Goal: Task Accomplishment & Management: Use online tool/utility

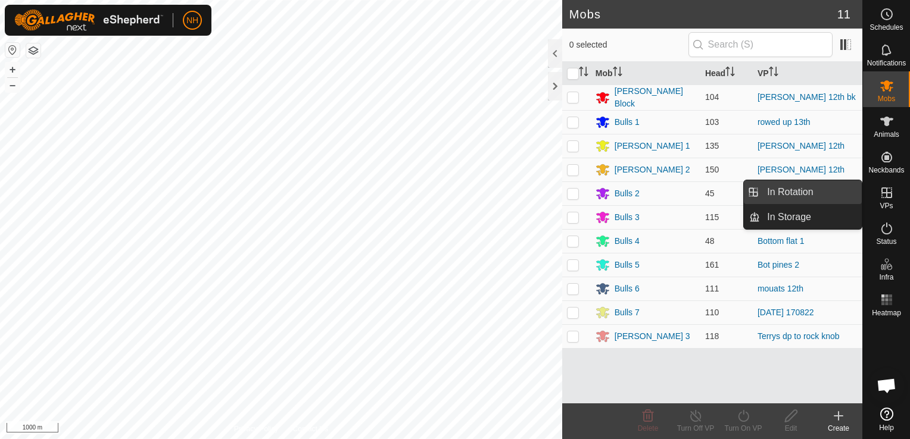
click at [806, 189] on link "In Rotation" at bounding box center [811, 192] width 102 height 24
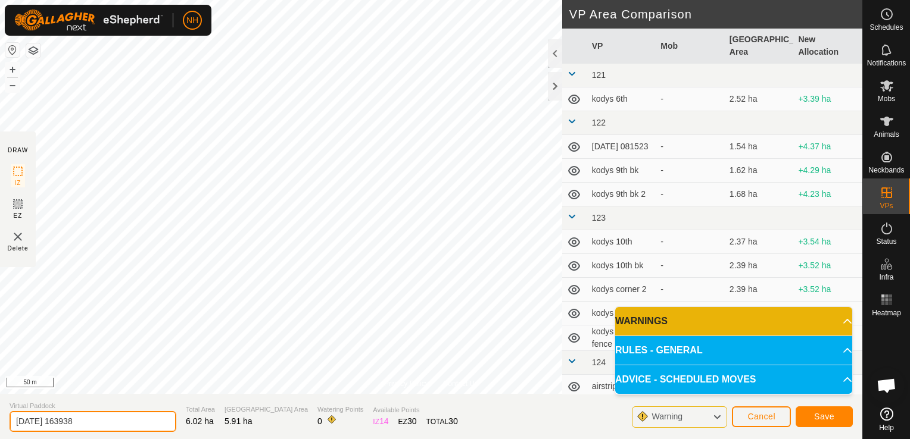
click at [138, 423] on input "[DATE] 163938" at bounding box center [93, 421] width 167 height 21
type input "2"
type input "[PERSON_NAME] 13th"
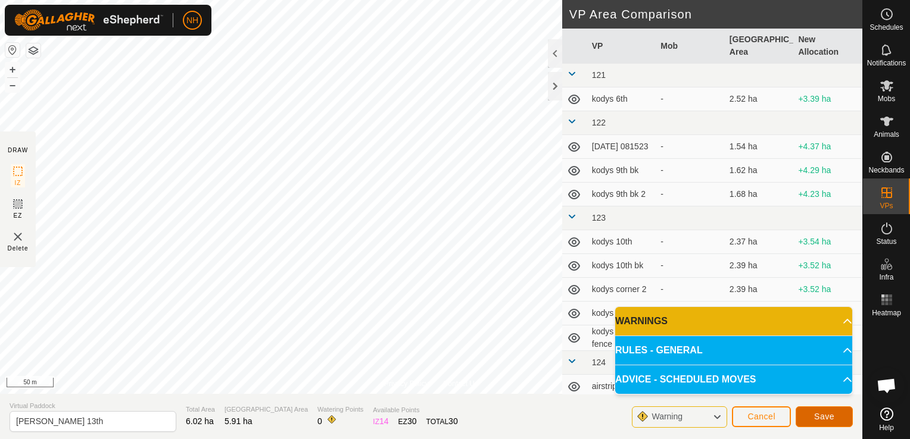
click at [808, 417] on button "Save" at bounding box center [823, 417] width 57 height 21
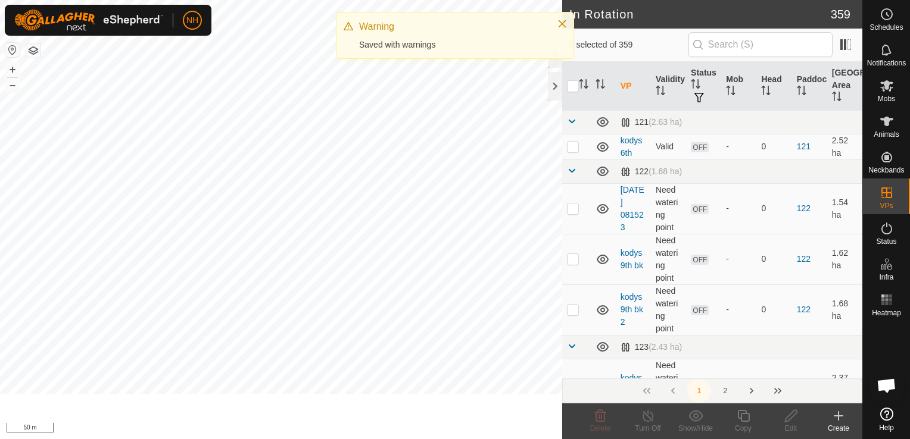
click at [838, 418] on icon at bounding box center [838, 416] width 0 height 8
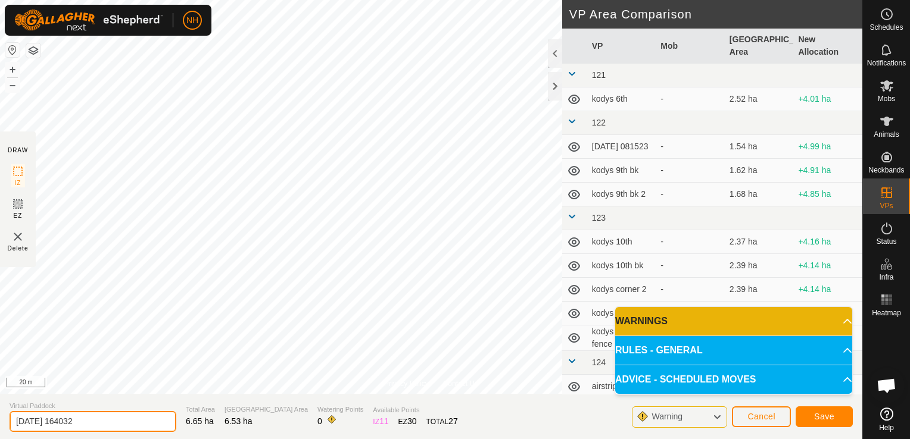
click at [121, 423] on input "[DATE] 164032" at bounding box center [93, 421] width 167 height 21
type input "2"
type input "[PERSON_NAME] 14th"
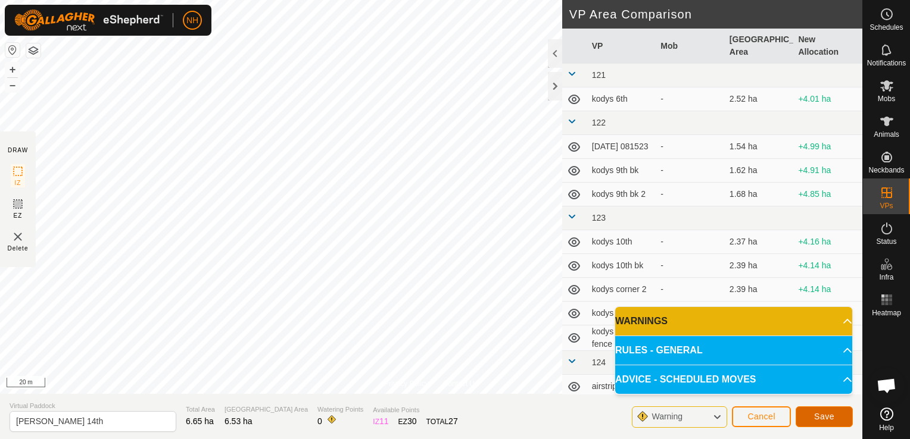
click at [824, 411] on button "Save" at bounding box center [823, 417] width 57 height 21
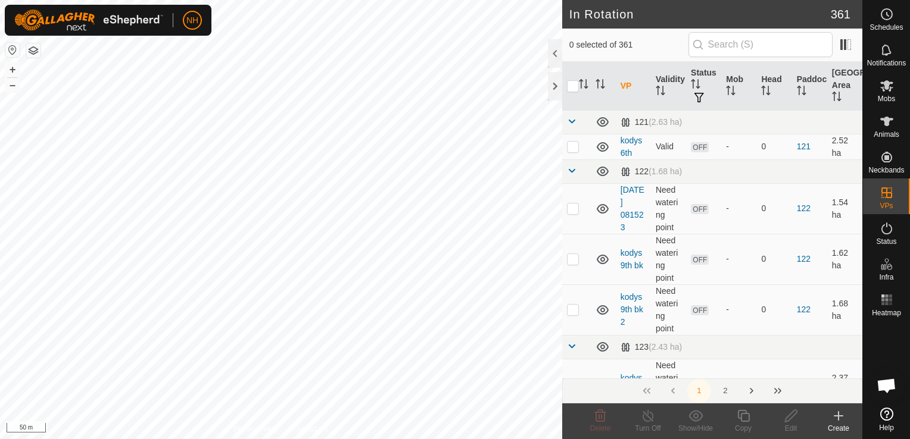
click at [838, 420] on icon at bounding box center [838, 416] width 0 height 8
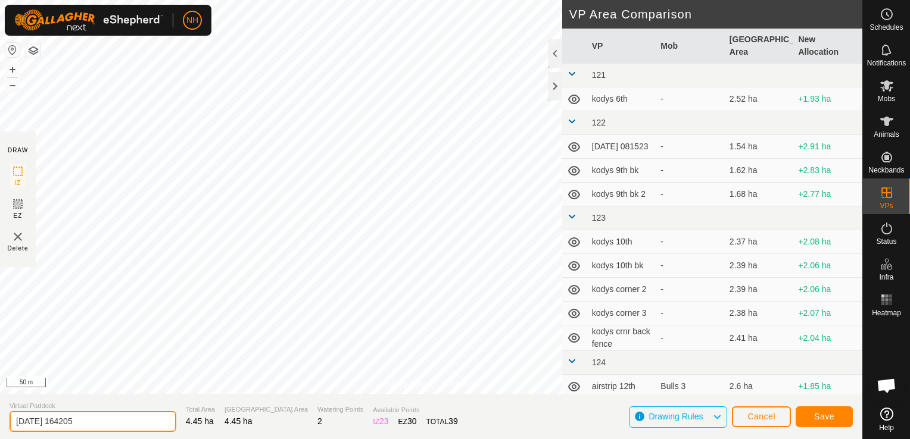
click at [152, 421] on input "[DATE] 164205" at bounding box center [93, 421] width 167 height 21
type input "2"
type input "back [PERSON_NAME] 13th"
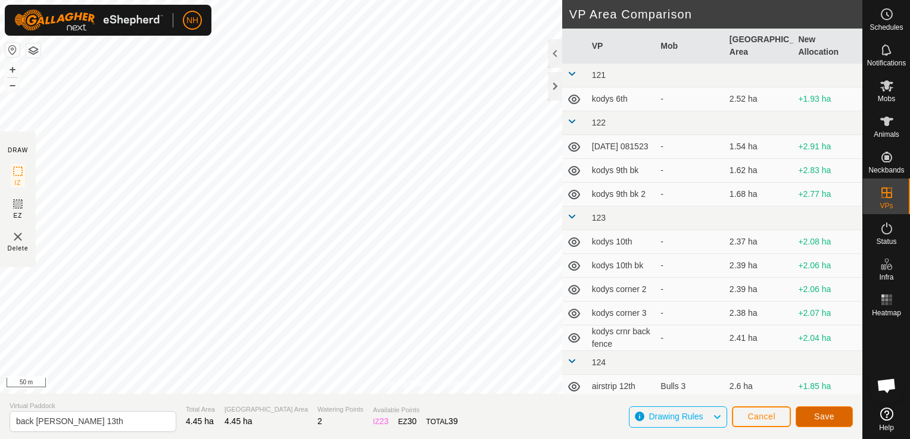
click at [838, 413] on button "Save" at bounding box center [823, 417] width 57 height 21
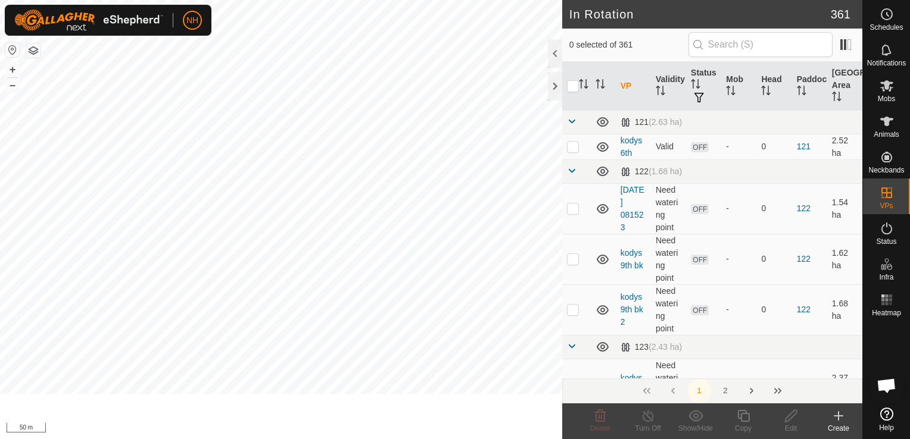
click at [836, 415] on icon at bounding box center [838, 416] width 14 height 14
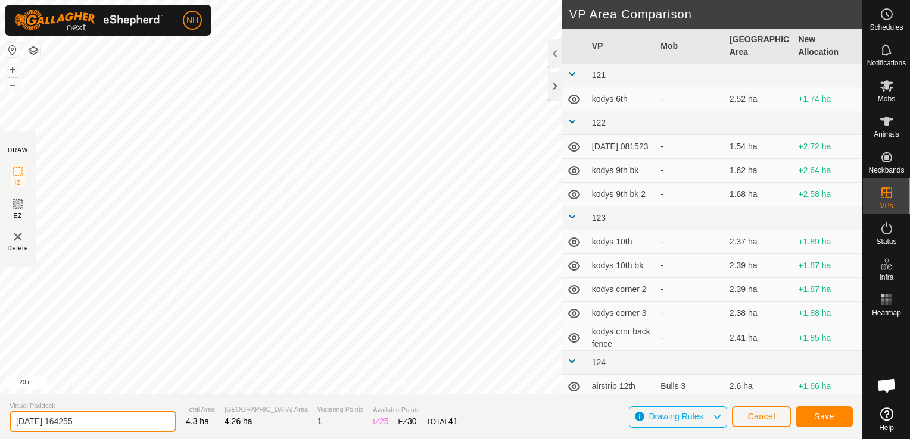
click at [95, 418] on input "[DATE] 164255" at bounding box center [93, 421] width 167 height 21
type input "2"
type input "back [PERSON_NAME] 14th"
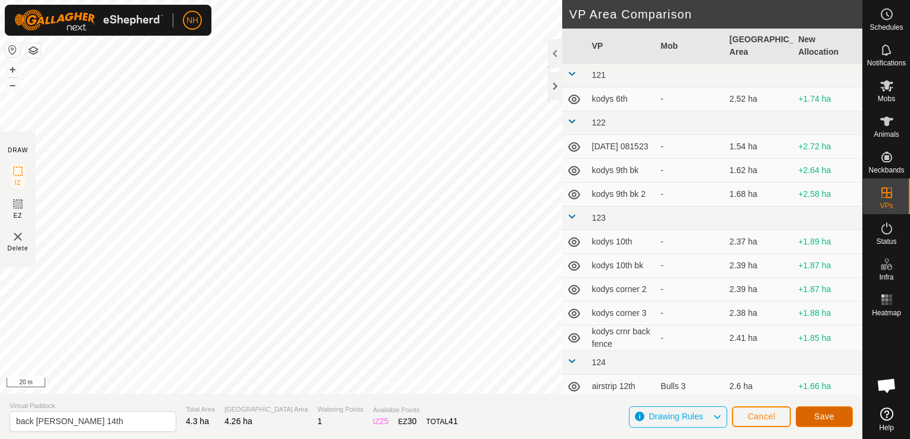
click at [812, 420] on button "Save" at bounding box center [823, 417] width 57 height 21
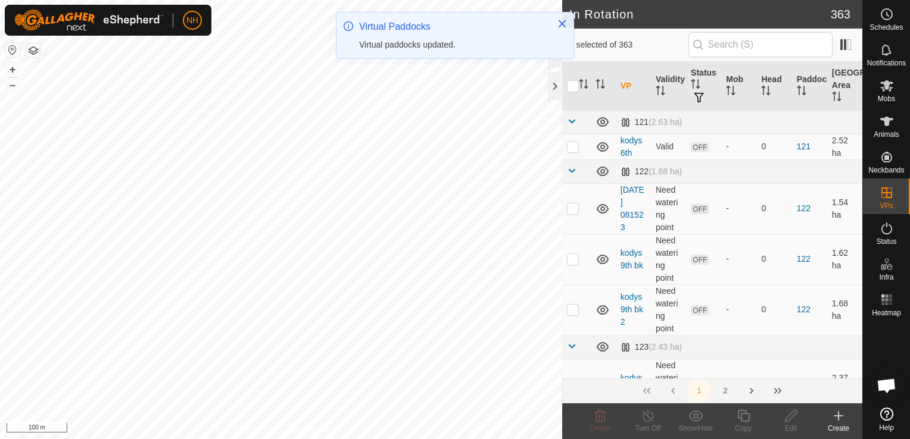
click at [838, 418] on icon at bounding box center [838, 416] width 0 height 8
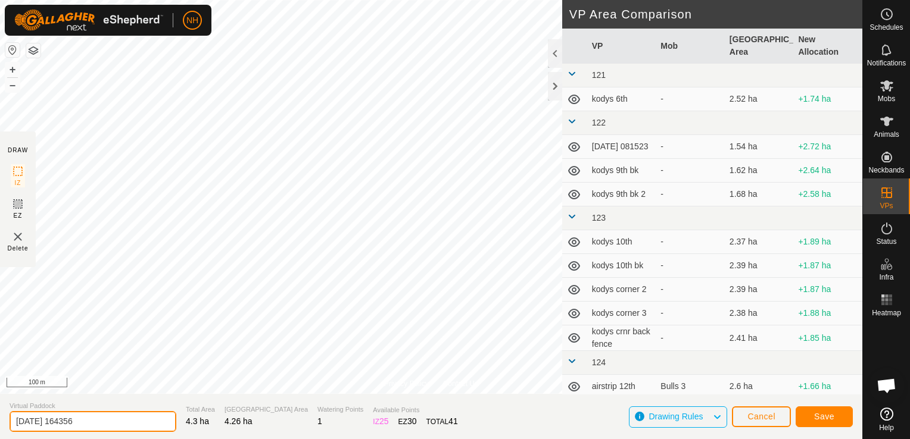
click at [135, 418] on input "[DATE] 164356" at bounding box center [93, 421] width 167 height 21
type input "2"
type input "back [PERSON_NAME] 14th back brake"
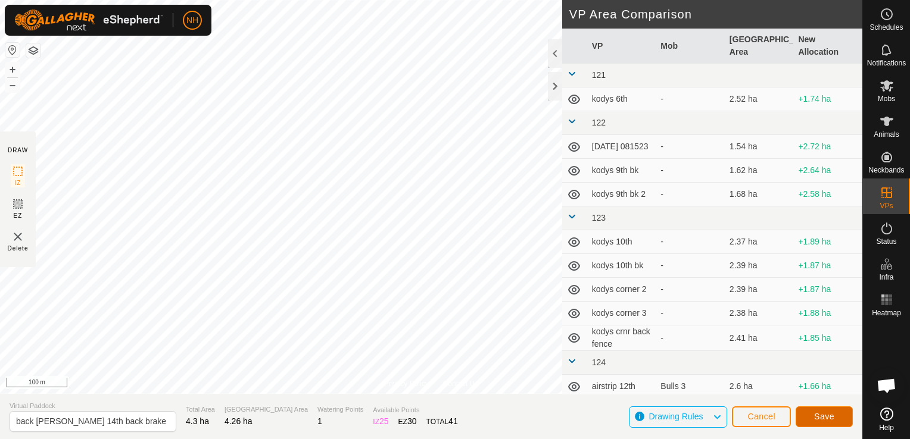
click at [820, 414] on span "Save" at bounding box center [824, 417] width 20 height 10
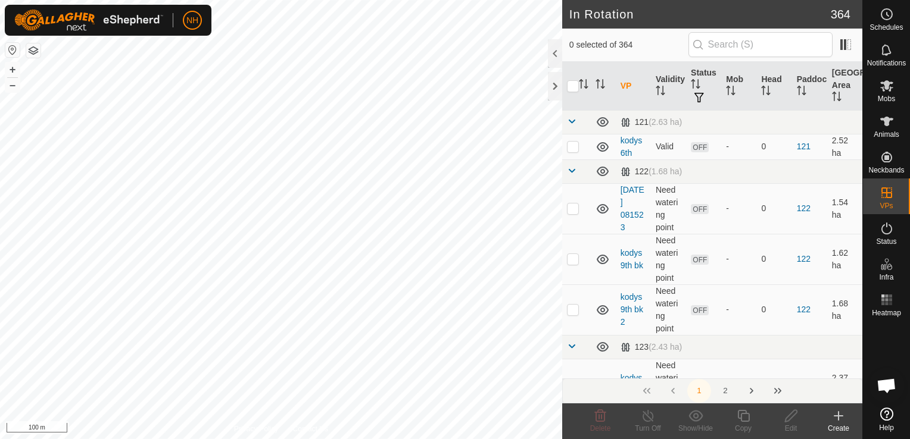
click at [836, 416] on icon at bounding box center [838, 416] width 8 height 0
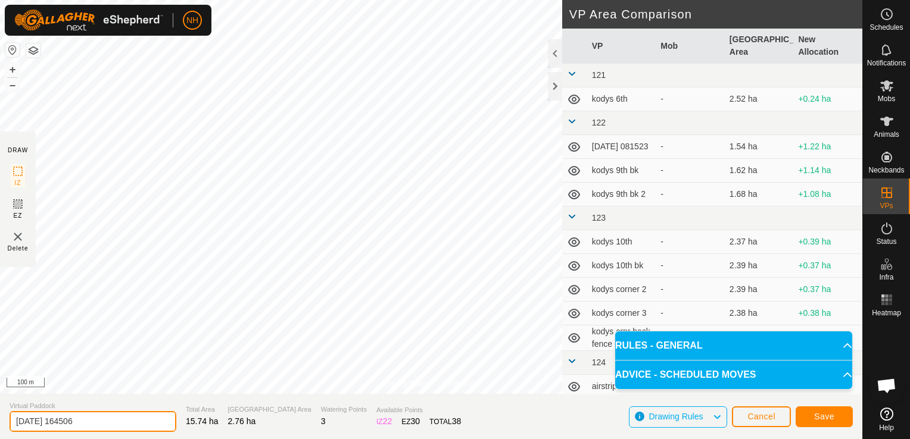
click at [121, 426] on input "[DATE] 164506" at bounding box center [93, 421] width 167 height 21
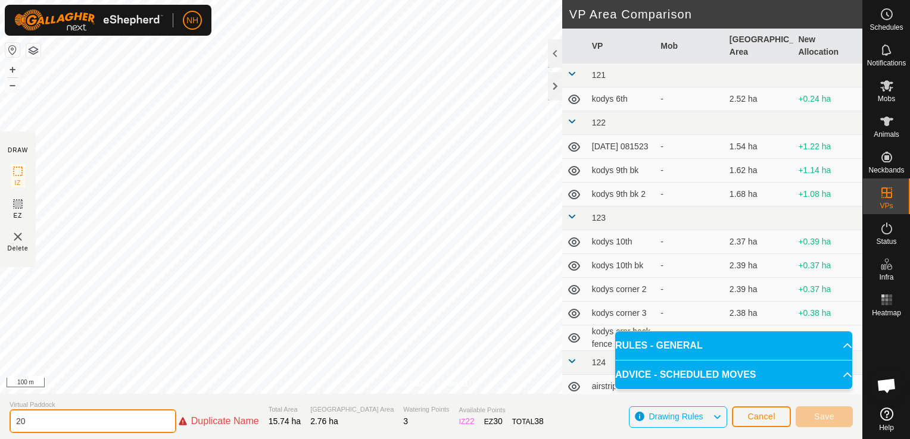
type input "2"
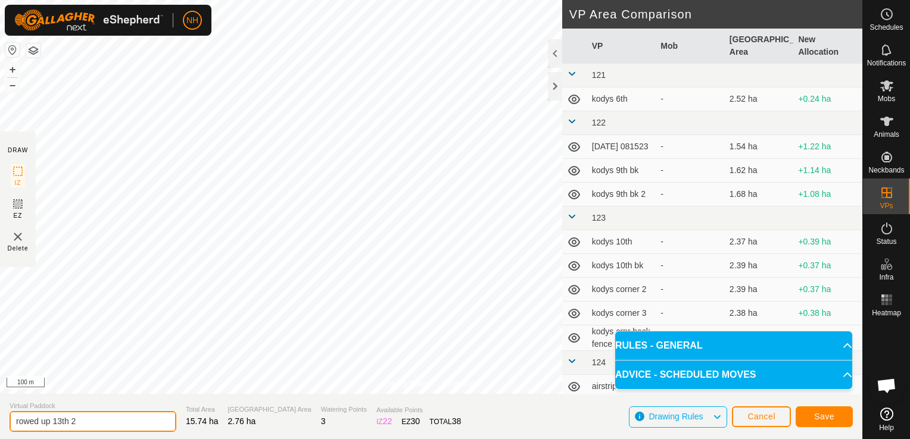
type input "rowed up 13th 2"
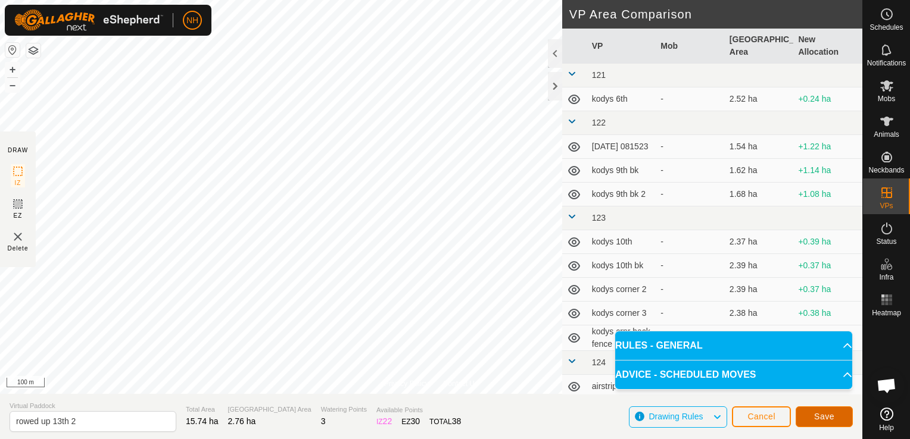
click at [831, 420] on span "Save" at bounding box center [824, 417] width 20 height 10
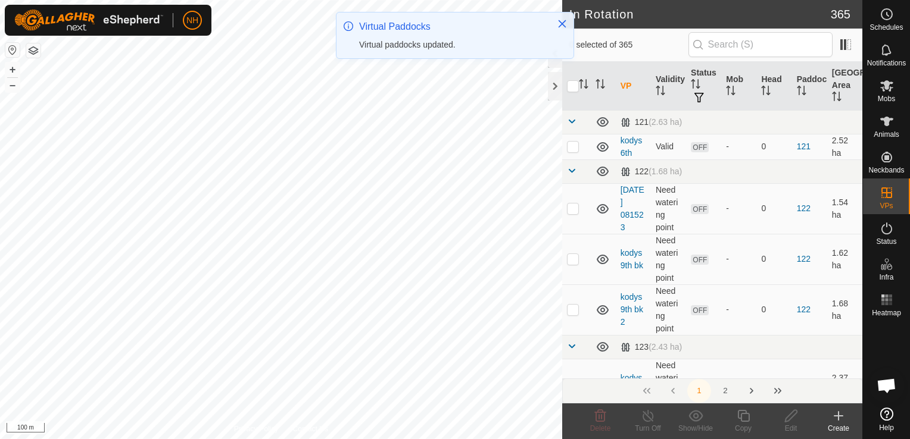
click at [837, 416] on icon at bounding box center [838, 416] width 8 height 0
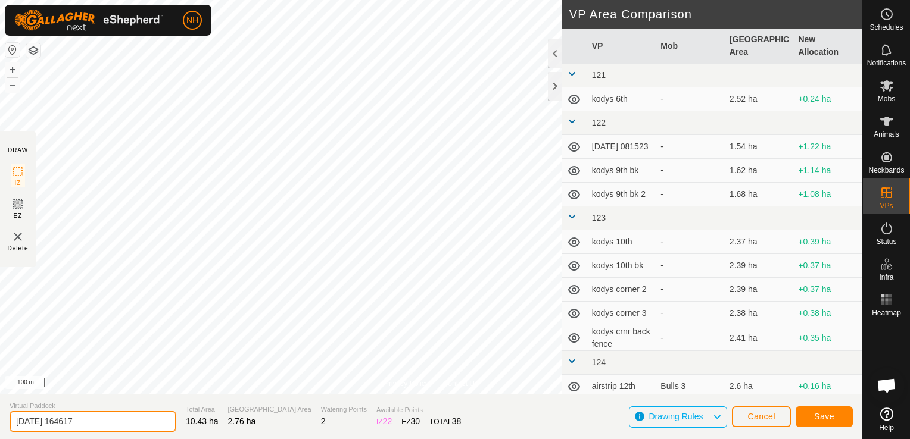
click at [121, 420] on input "[DATE] 164617" at bounding box center [93, 421] width 167 height 21
type input "2"
type input "rowed up 14th"
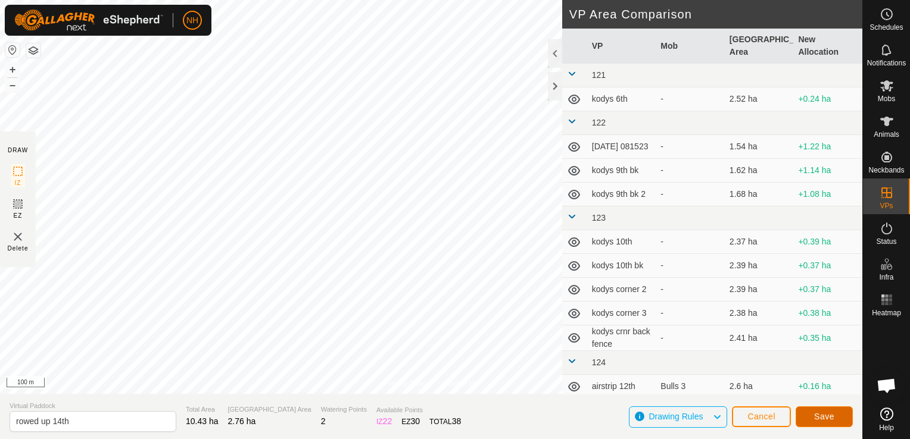
click at [807, 415] on button "Save" at bounding box center [823, 417] width 57 height 21
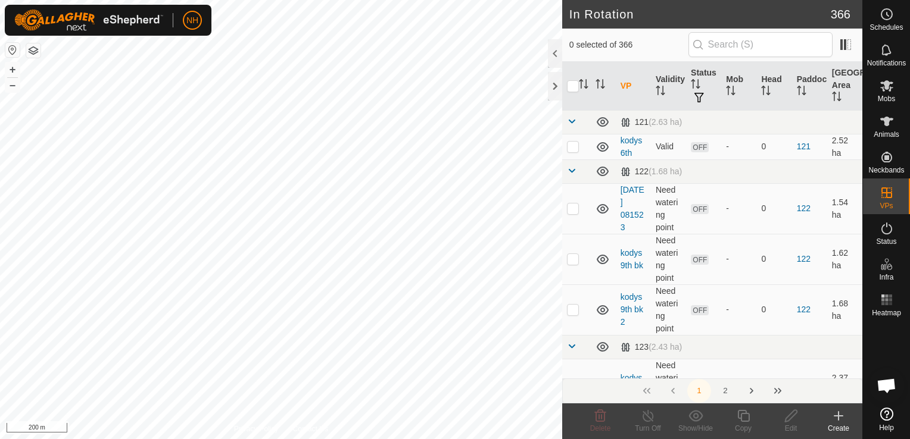
click at [836, 418] on icon at bounding box center [838, 416] width 14 height 14
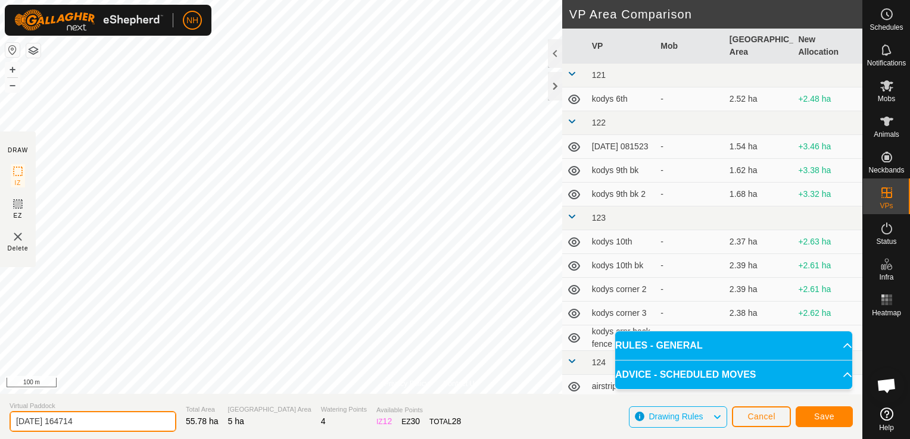
click at [137, 423] on input "[DATE] 164714" at bounding box center [93, 421] width 167 height 21
type input "2"
type input "rowed up to gravel pit 15th"
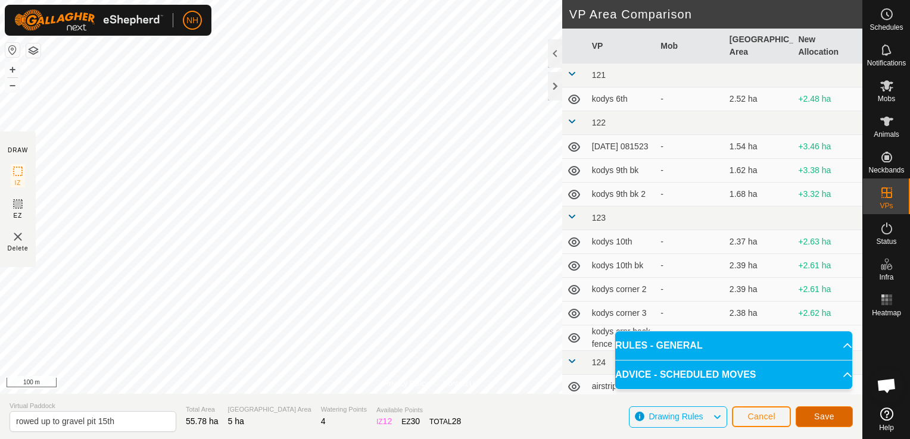
click at [807, 414] on button "Save" at bounding box center [823, 417] width 57 height 21
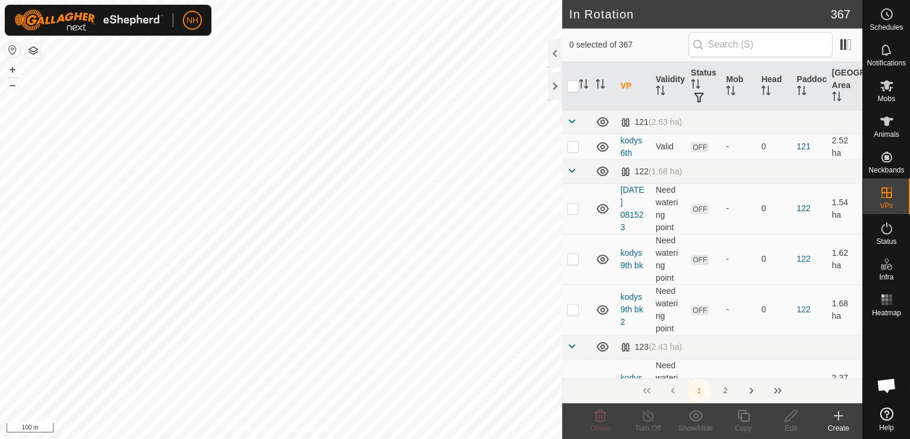
click at [835, 417] on icon at bounding box center [838, 416] width 14 height 14
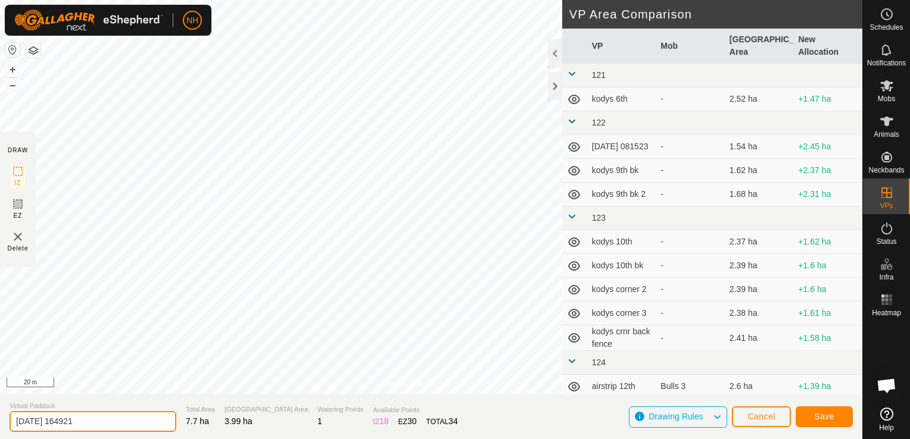
click at [145, 423] on input "[DATE] 164921" at bounding box center [93, 421] width 167 height 21
type input "2"
type input "ians 13th 2"
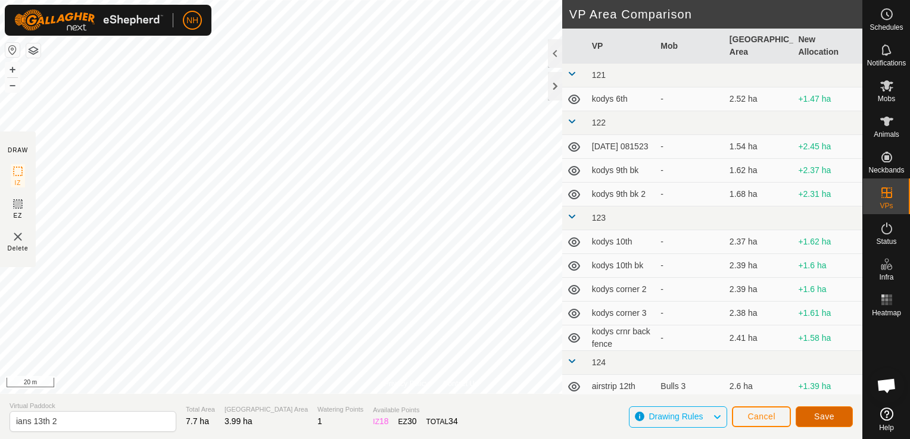
click at [828, 411] on button "Save" at bounding box center [823, 417] width 57 height 21
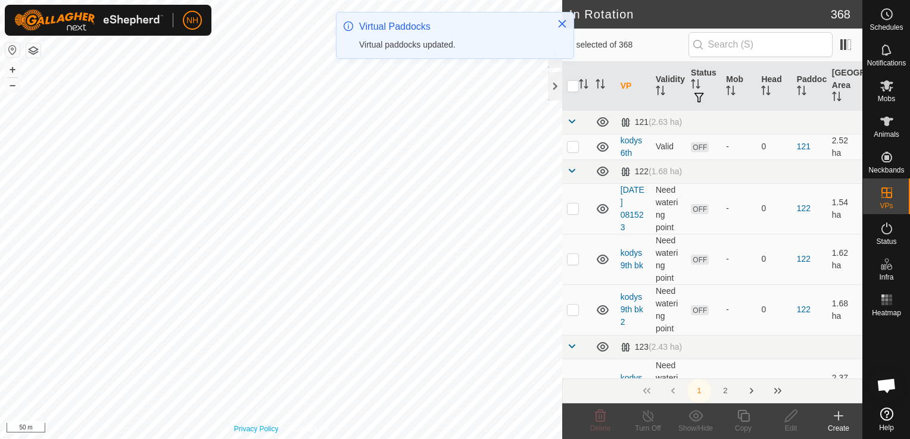
click at [841, 416] on icon at bounding box center [838, 416] width 8 height 0
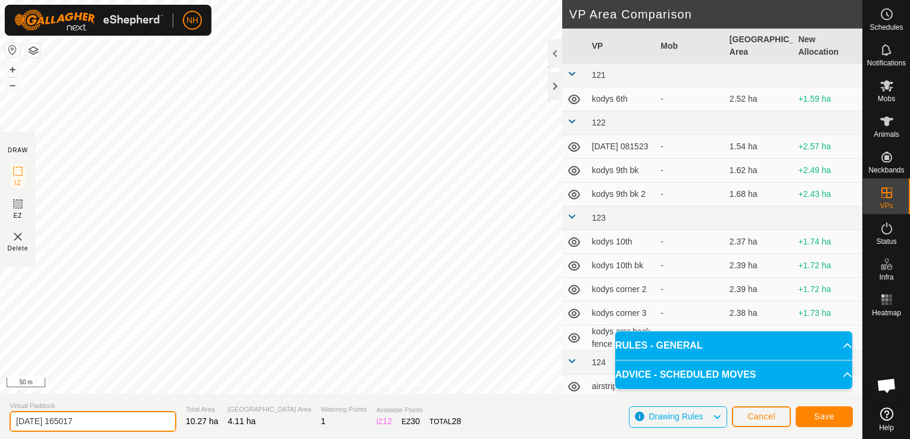
click at [115, 418] on input "[DATE] 165017" at bounding box center [93, 421] width 167 height 21
type input "2"
type input "[PERSON_NAME] 15th"
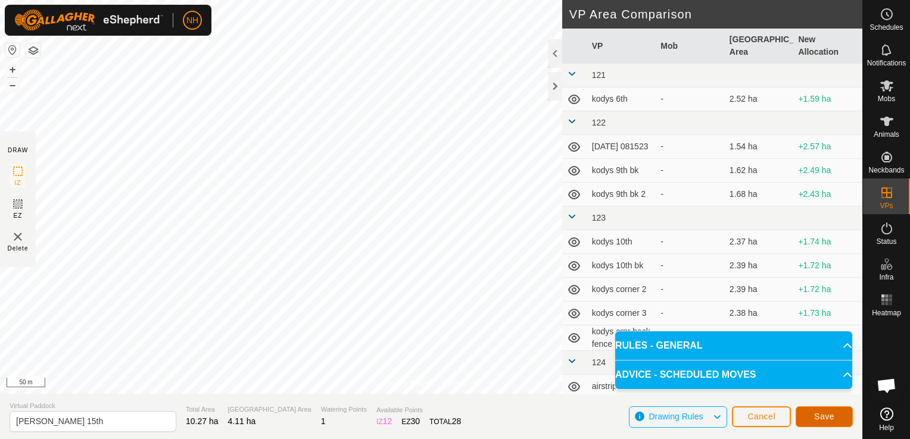
click at [840, 415] on button "Save" at bounding box center [823, 417] width 57 height 21
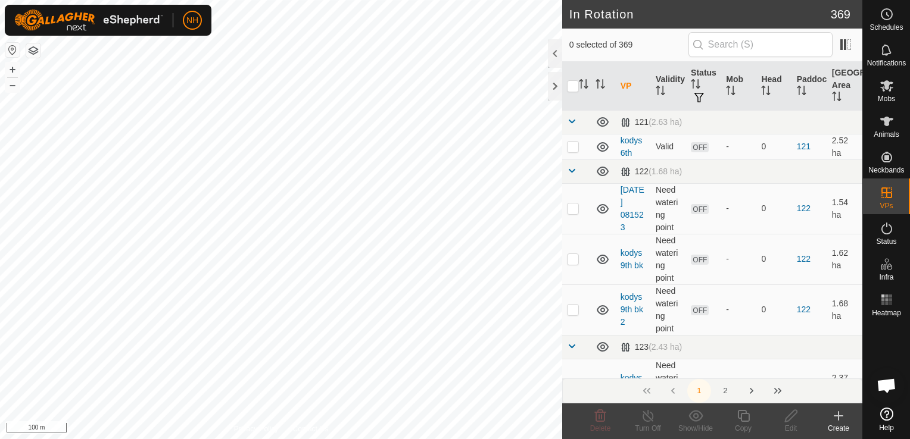
click at [841, 418] on icon at bounding box center [838, 416] width 14 height 14
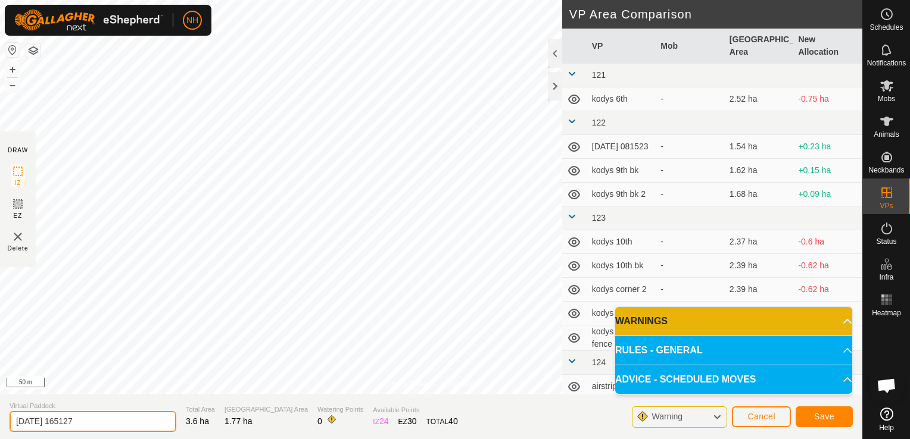
click at [138, 424] on input "[DATE] 165127" at bounding box center [93, 421] width 167 height 21
type input "2"
type input "mouats 14th"
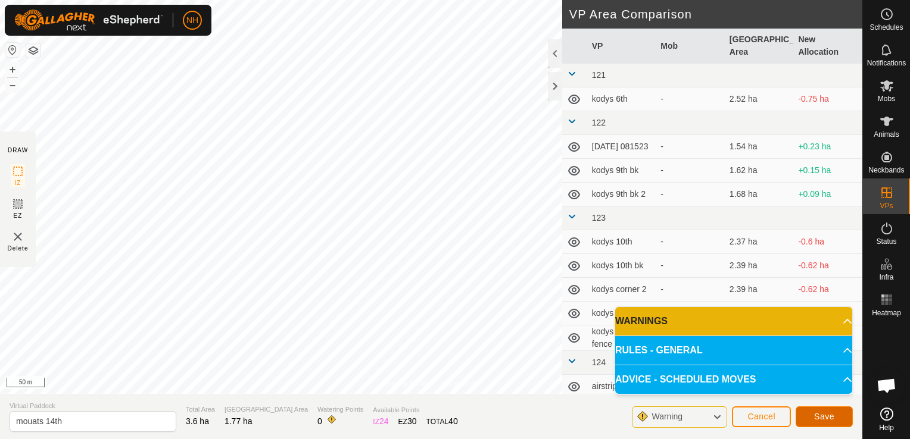
click at [821, 415] on span "Save" at bounding box center [824, 417] width 20 height 10
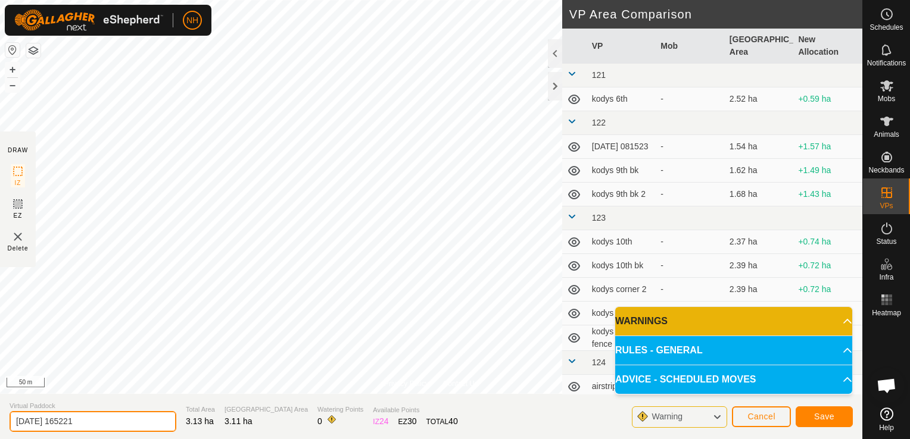
click at [130, 422] on input "[DATE] 165221" at bounding box center [93, 421] width 167 height 21
type input "2"
type input "mouats 15th"
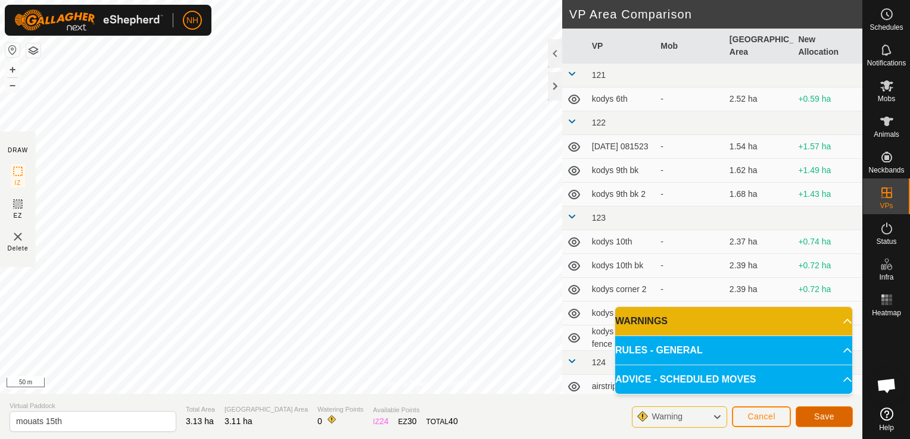
click at [823, 418] on span "Save" at bounding box center [824, 417] width 20 height 10
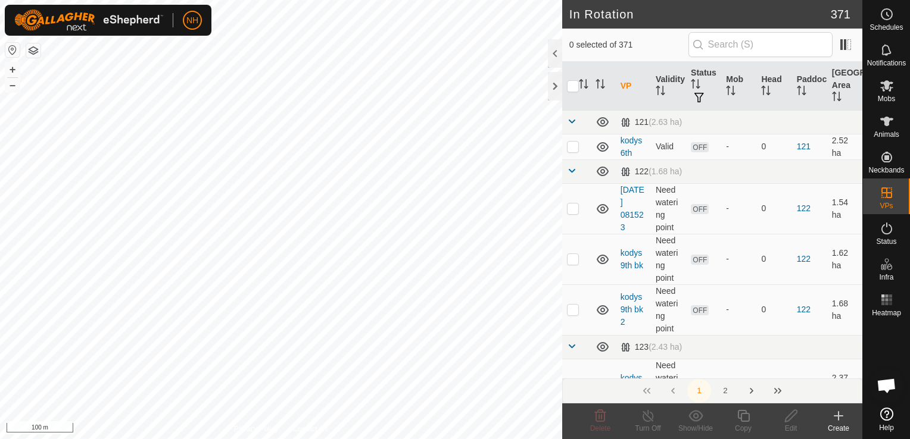
click at [834, 416] on icon at bounding box center [838, 416] width 8 height 0
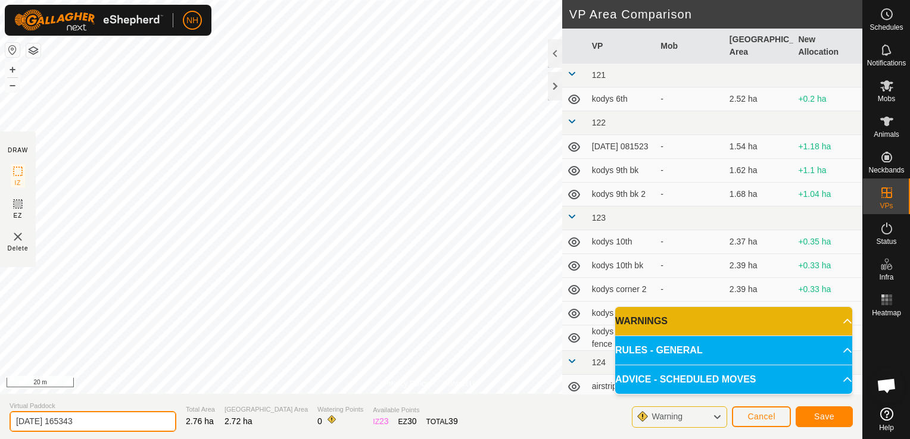
click at [141, 423] on input "[DATE] 165343" at bounding box center [93, 421] width 167 height 21
type input "2"
type input "airstrip 12th 2nd"
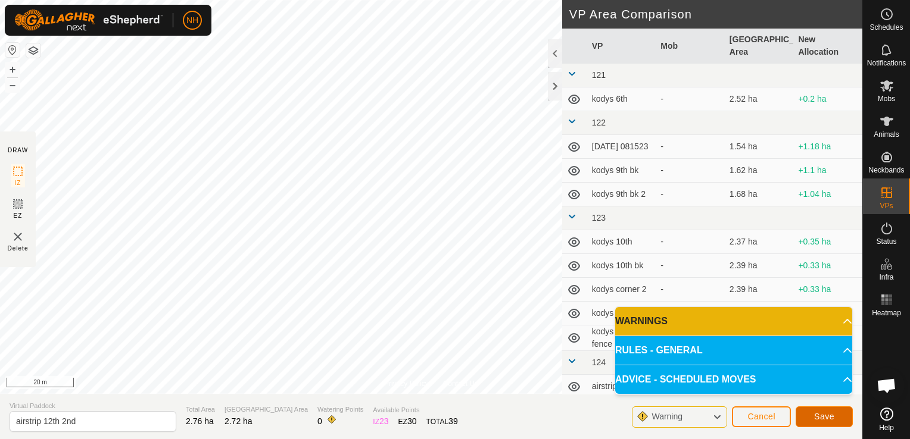
click at [814, 414] on span "Save" at bounding box center [824, 417] width 20 height 10
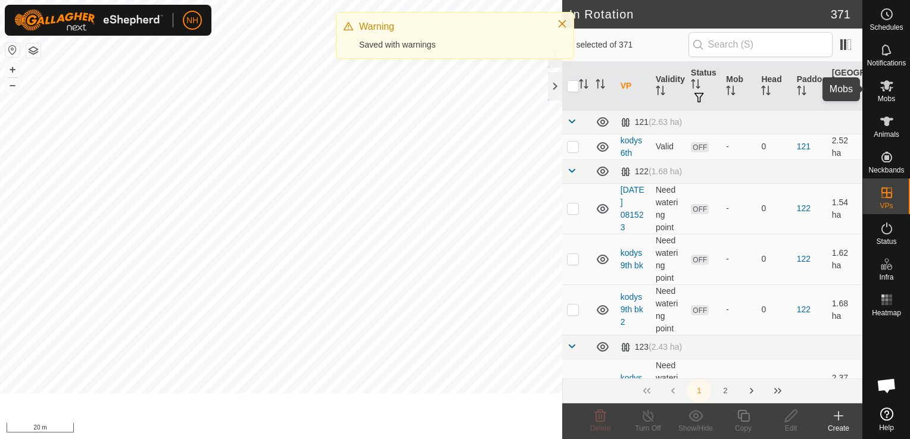
click at [887, 90] on icon at bounding box center [886, 86] width 14 height 14
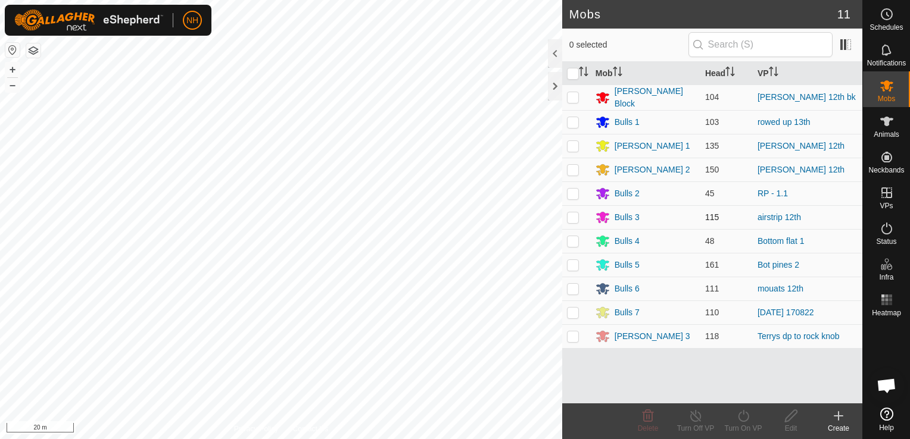
click at [570, 215] on p-checkbox at bounding box center [573, 218] width 12 height 10
checkbox input "true"
click at [742, 420] on icon at bounding box center [743, 416] width 15 height 14
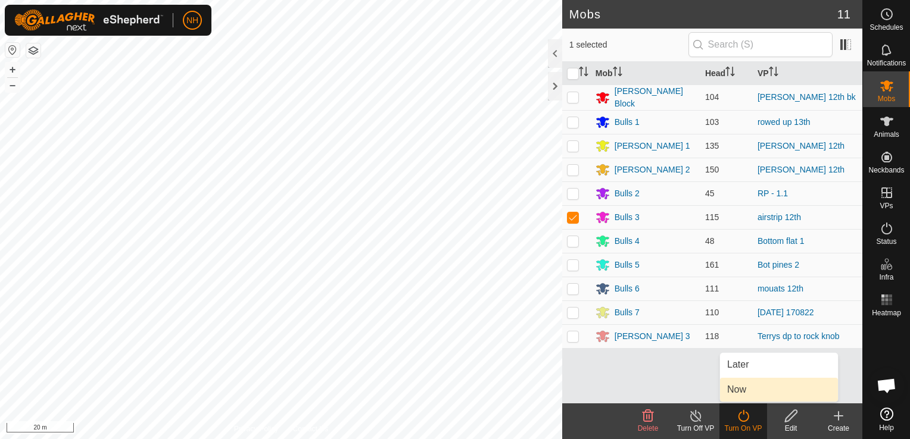
click at [743, 390] on link "Now" at bounding box center [779, 390] width 118 height 24
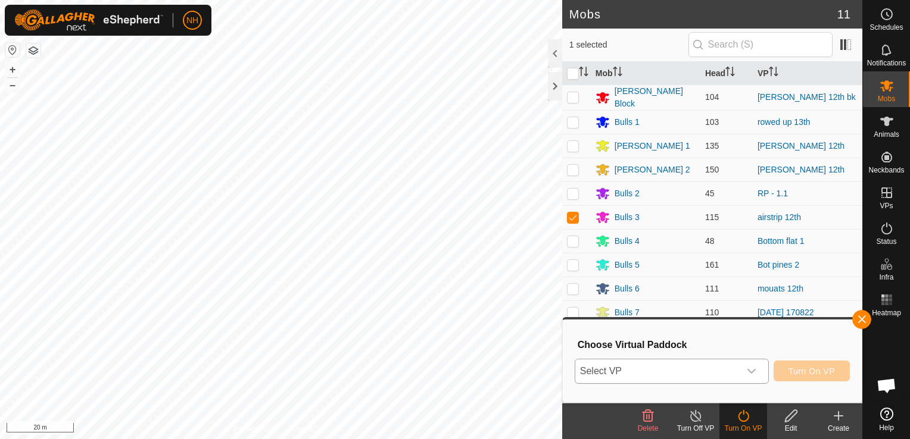
click at [660, 365] on span "Select VP" at bounding box center [657, 372] width 164 height 24
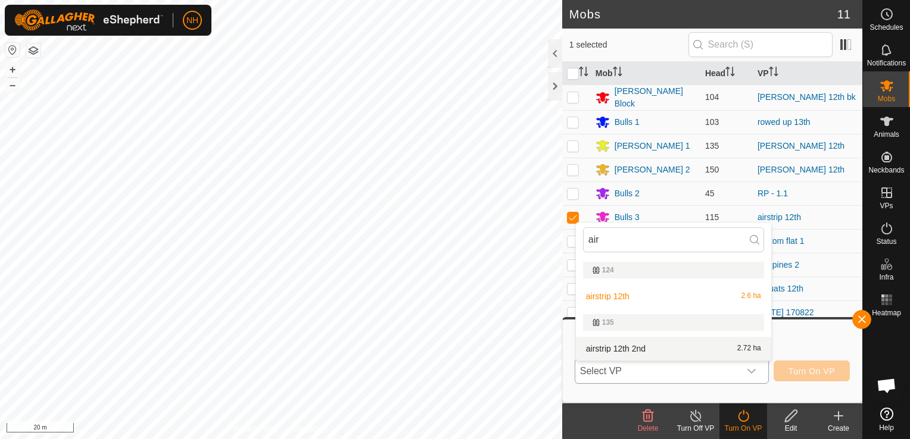
type input "air"
click at [634, 345] on li "airstrip 12th 2nd 2.72 ha" at bounding box center [673, 349] width 195 height 24
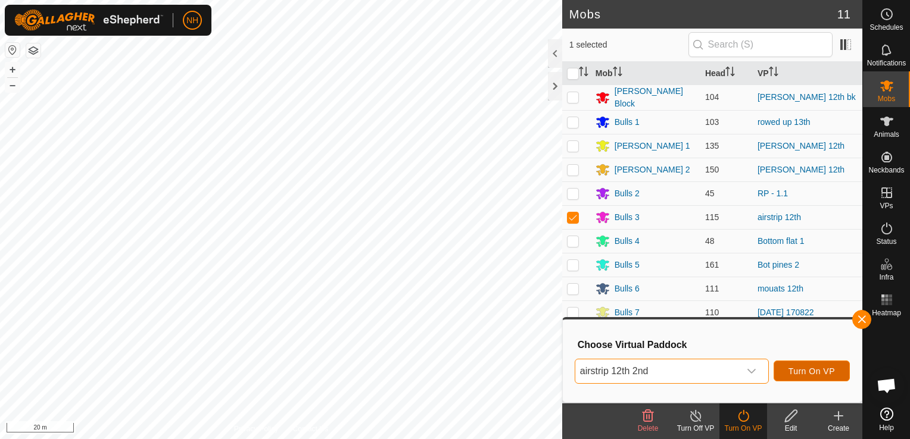
click at [814, 373] on span "Turn On VP" at bounding box center [811, 372] width 46 height 10
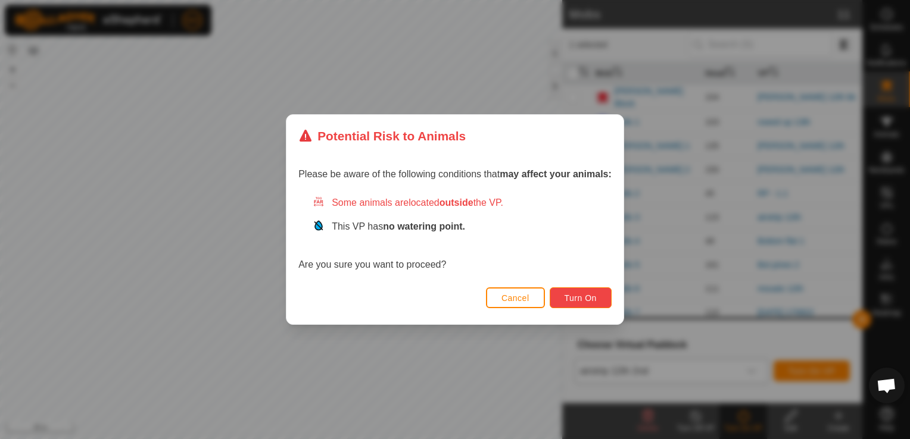
click at [594, 298] on span "Turn On" at bounding box center [580, 298] width 32 height 10
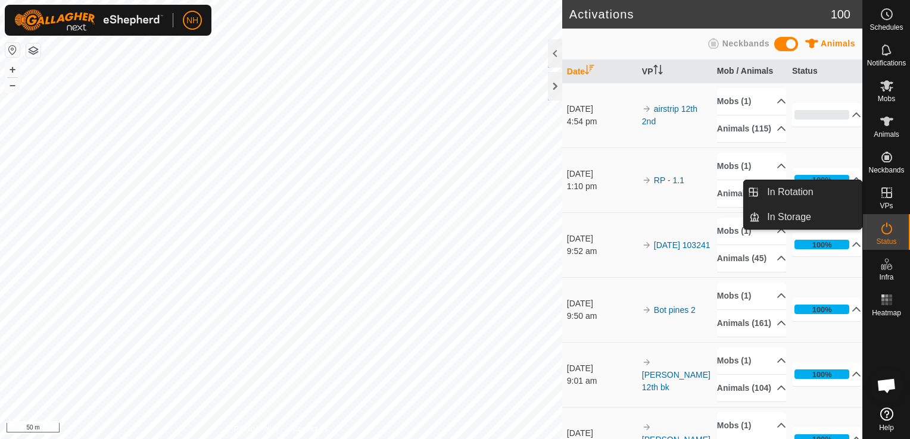
click at [810, 191] on span "In Rotation" at bounding box center [790, 192] width 46 height 14
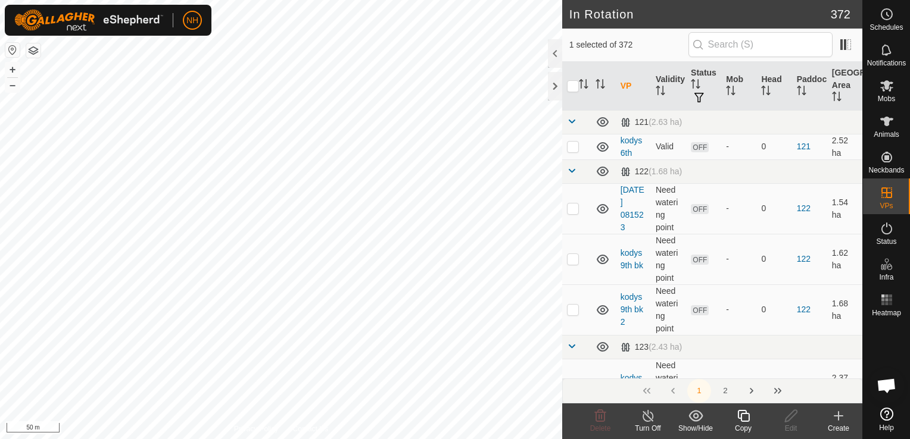
click at [838, 418] on icon at bounding box center [838, 416] width 0 height 8
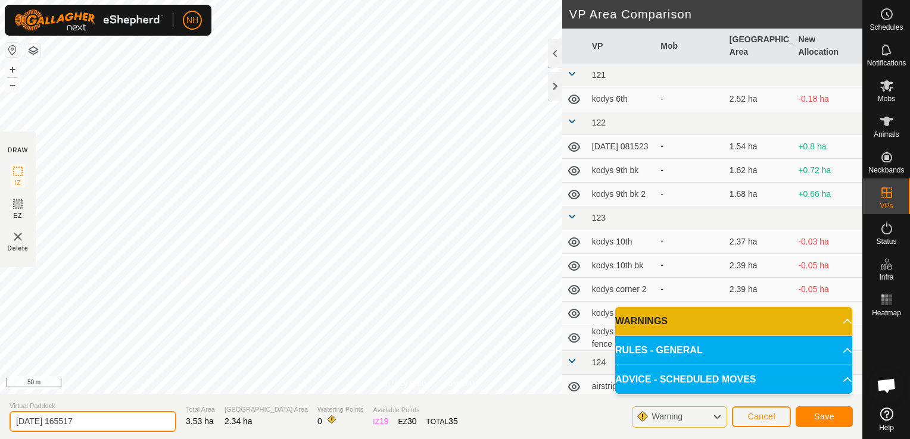
click at [132, 420] on input "[DATE] 165517" at bounding box center [93, 421] width 167 height 21
type input "2"
type input "airstrip 13th"
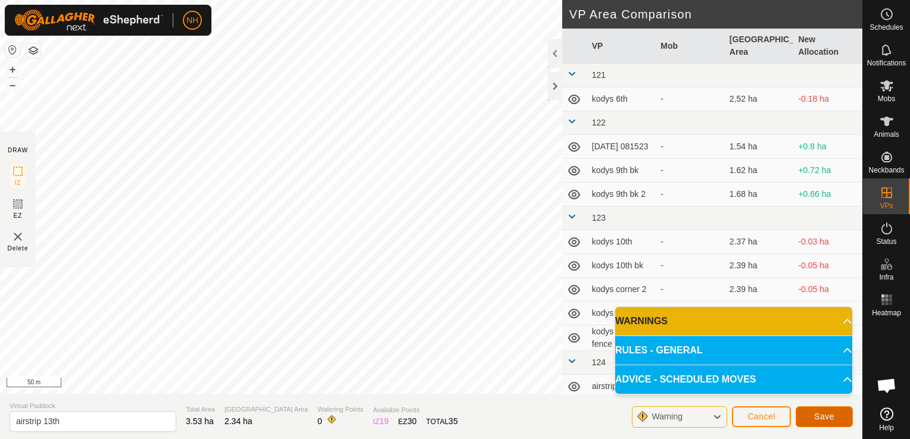
click at [817, 415] on span "Save" at bounding box center [824, 417] width 20 height 10
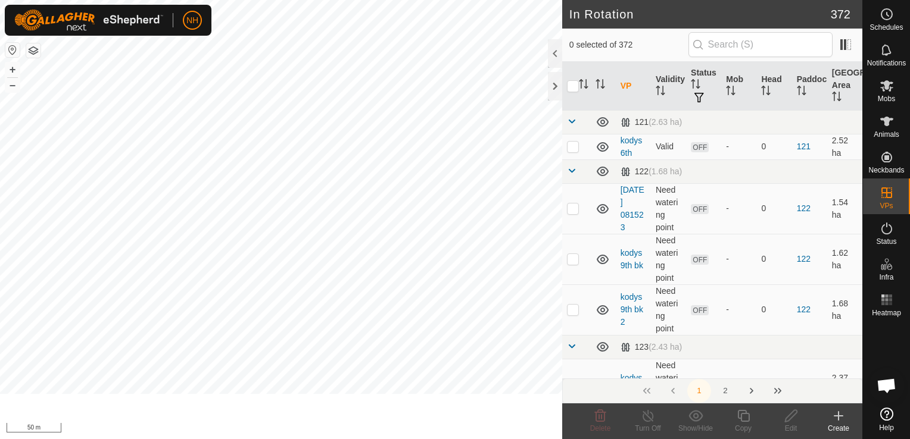
click at [837, 415] on icon at bounding box center [838, 416] width 14 height 14
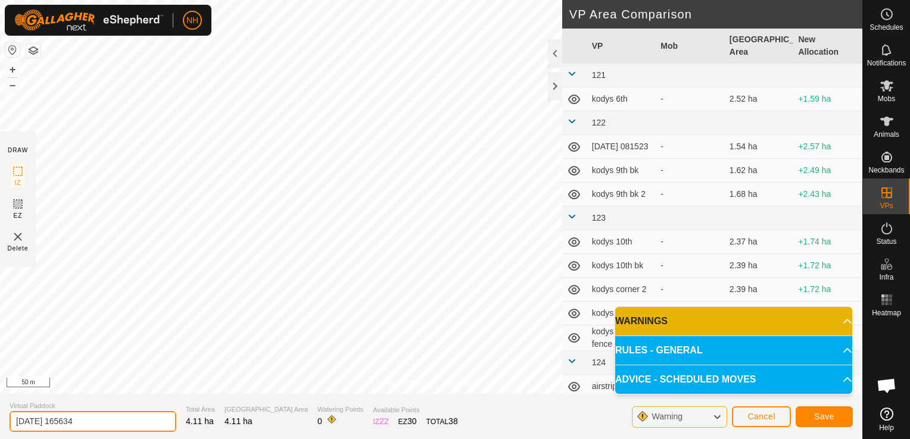
click at [140, 424] on input "[DATE] 165634" at bounding box center [93, 421] width 167 height 21
type input "2"
type input "airstrip 14th"
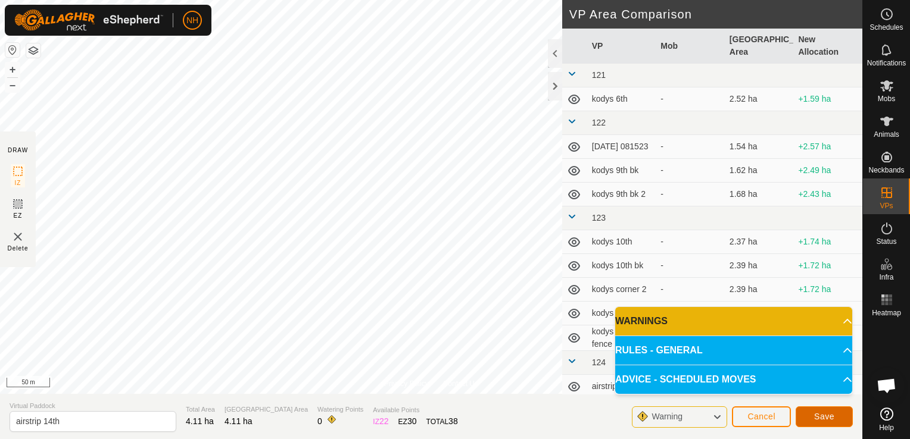
click at [815, 412] on span "Save" at bounding box center [824, 417] width 20 height 10
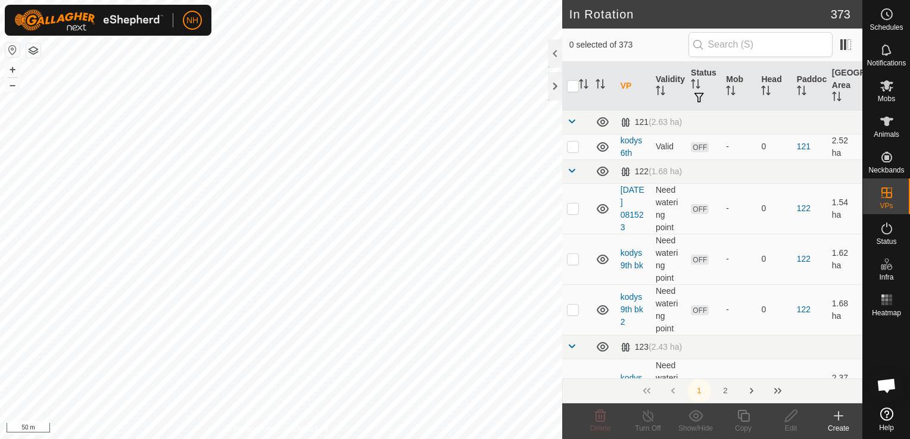
click at [835, 418] on icon at bounding box center [838, 416] width 14 height 14
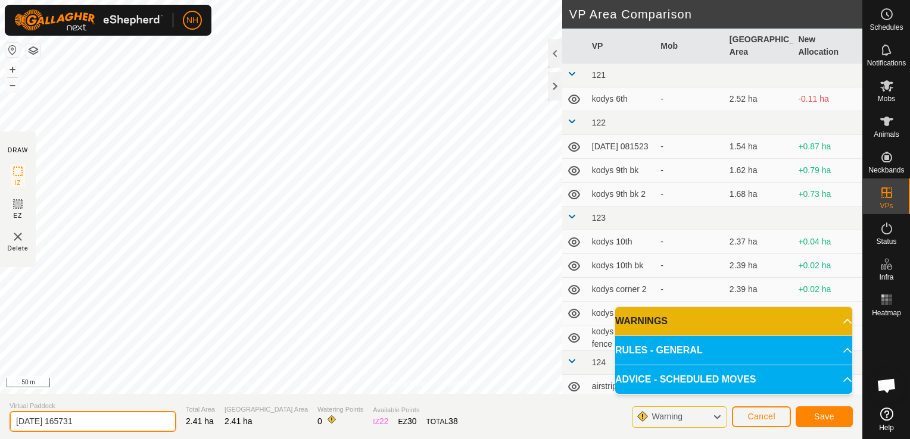
click at [124, 421] on input "[DATE] 165731" at bounding box center [93, 421] width 167 height 21
type input "2"
type input "airstrip 13th bk fence"
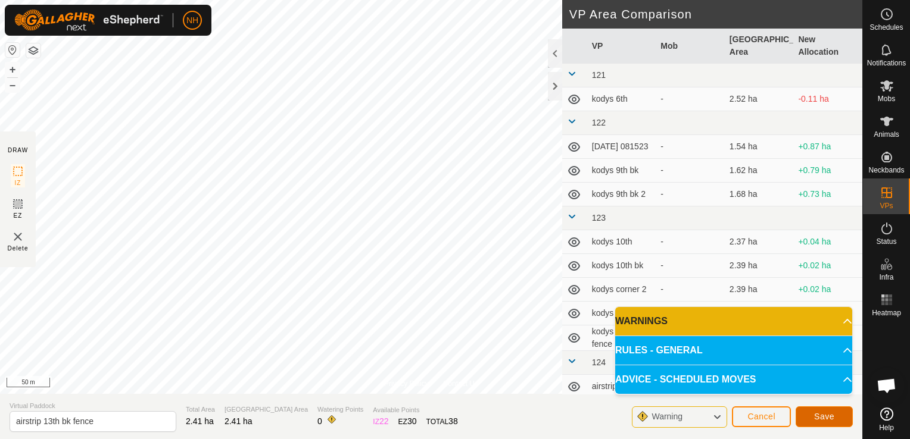
click at [812, 411] on button "Save" at bounding box center [823, 417] width 57 height 21
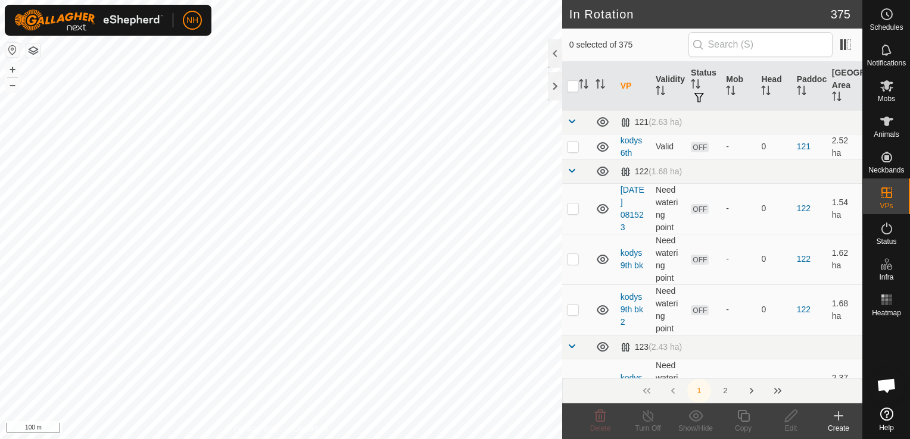
click at [843, 418] on icon at bounding box center [838, 416] width 14 height 14
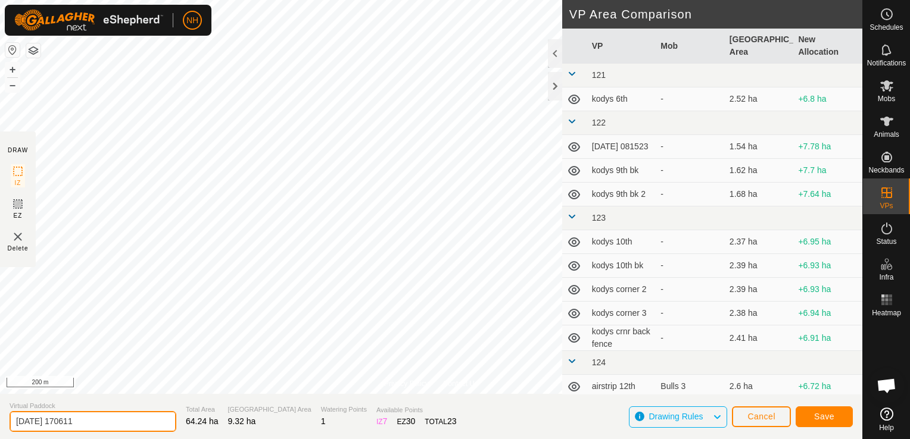
click at [139, 420] on input "2025-09-12 170611" at bounding box center [93, 421] width 167 height 21
type input "2"
type input "mulvey road to mower pdk"
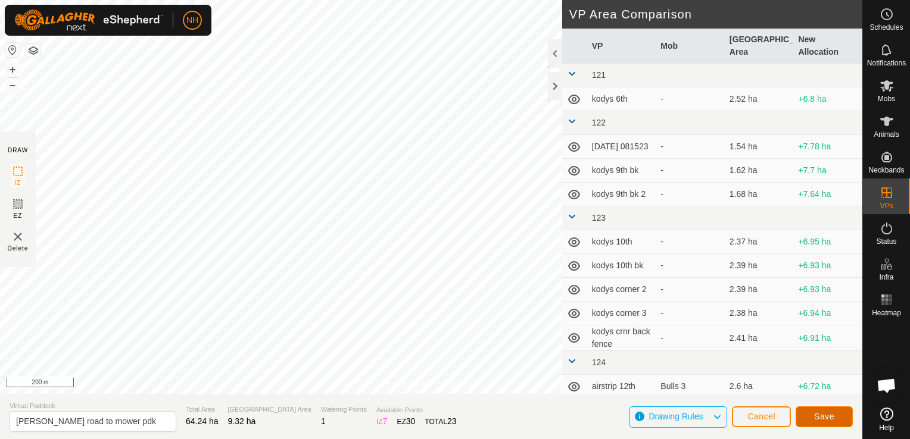
click at [824, 416] on span "Save" at bounding box center [824, 417] width 20 height 10
